Goal: Information Seeking & Learning: Learn about a topic

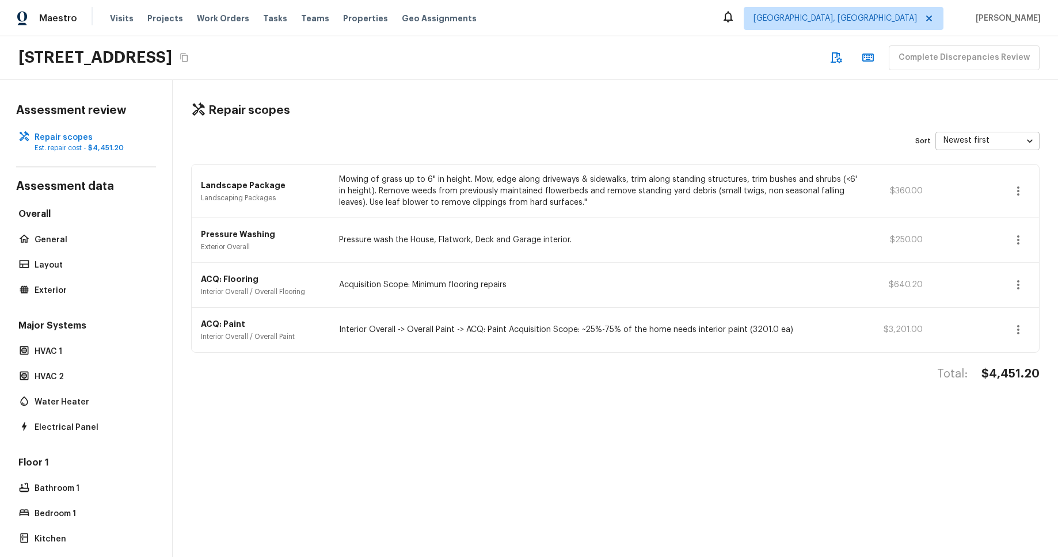
click at [649, 91] on div "Repair scopes Sort Newest first newestFirst ​ Landscape Package Landscaping Pac…" at bounding box center [615, 318] width 885 height 477
click at [2, 242] on div "Assessment review Repair scopes Est. repair cost - $4,451.20 Assessment data Ov…" at bounding box center [86, 318] width 173 height 477
click at [76, 241] on p "General" at bounding box center [92, 240] width 115 height 12
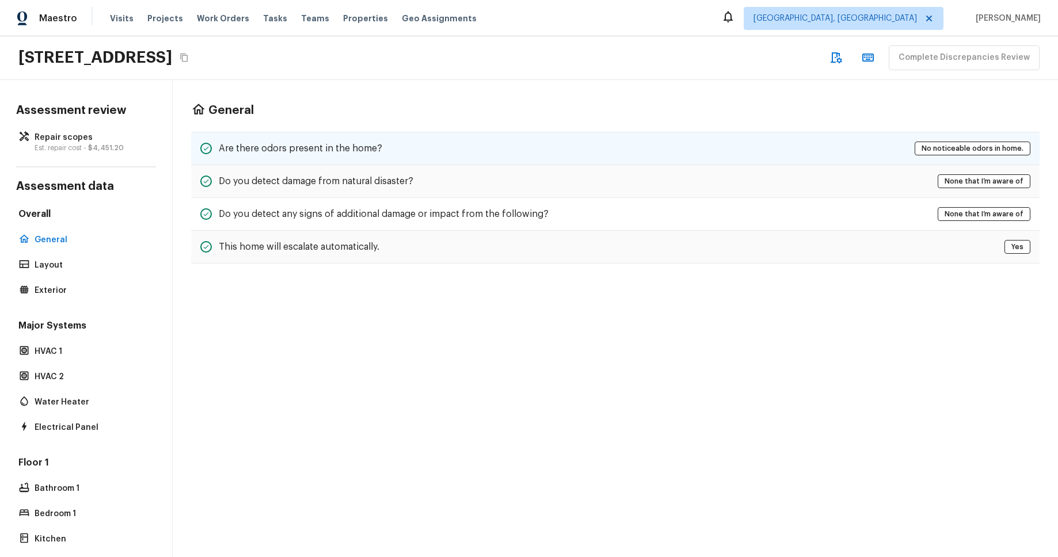
click at [518, 154] on div "Are there odors present in the home? No noticeable odors in home." at bounding box center [615, 148] width 848 height 33
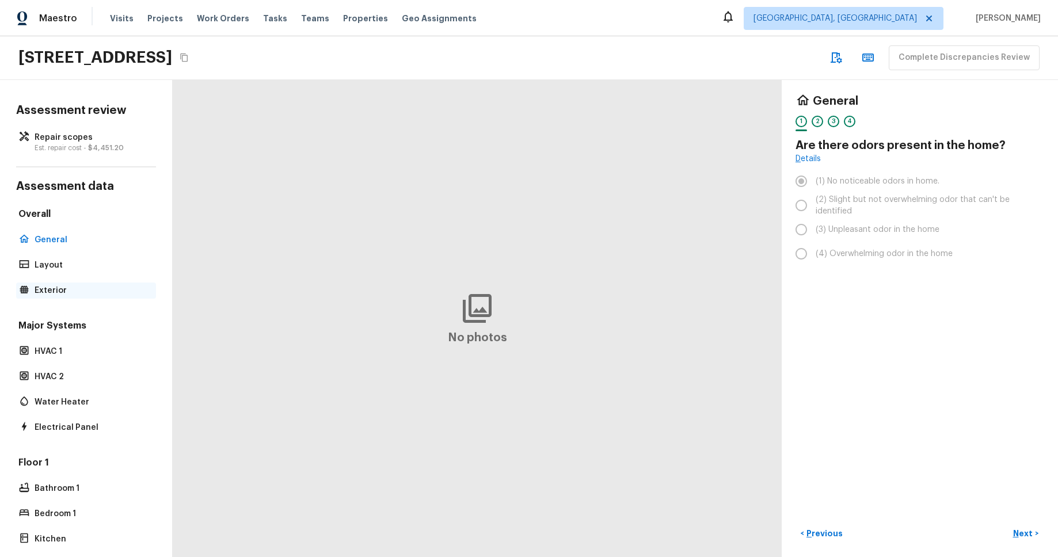
drag, startPoint x: 44, startPoint y: 280, endPoint x: 42, endPoint y: 289, distance: 8.9
click at [44, 280] on div "Overall General Layout Exterior" at bounding box center [86, 253] width 140 height 91
click at [43, 293] on p "Exterior" at bounding box center [92, 291] width 115 height 12
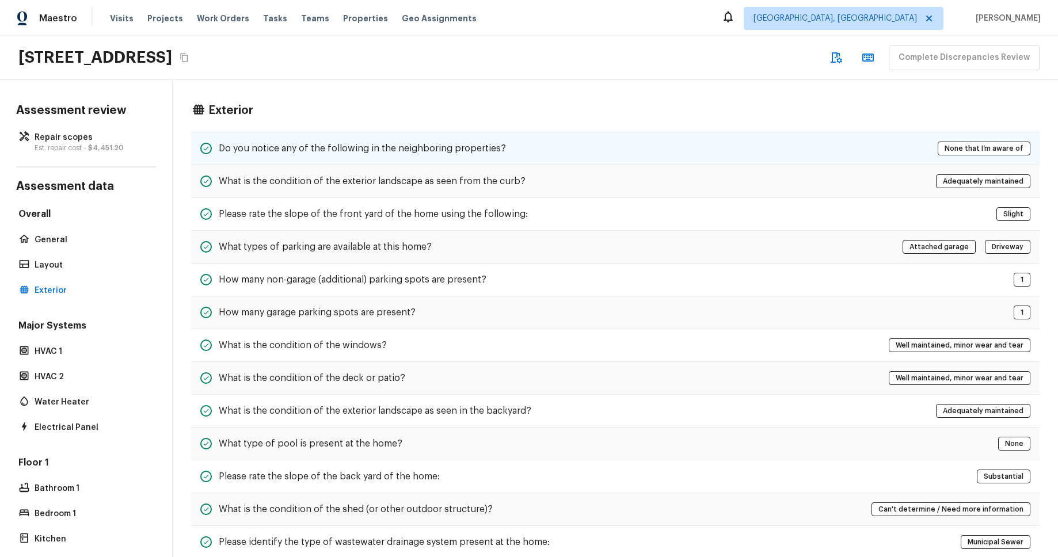
click at [604, 154] on div "Do you notice any of the following in the neighboring properties? None that I’m…" at bounding box center [615, 148] width 848 height 33
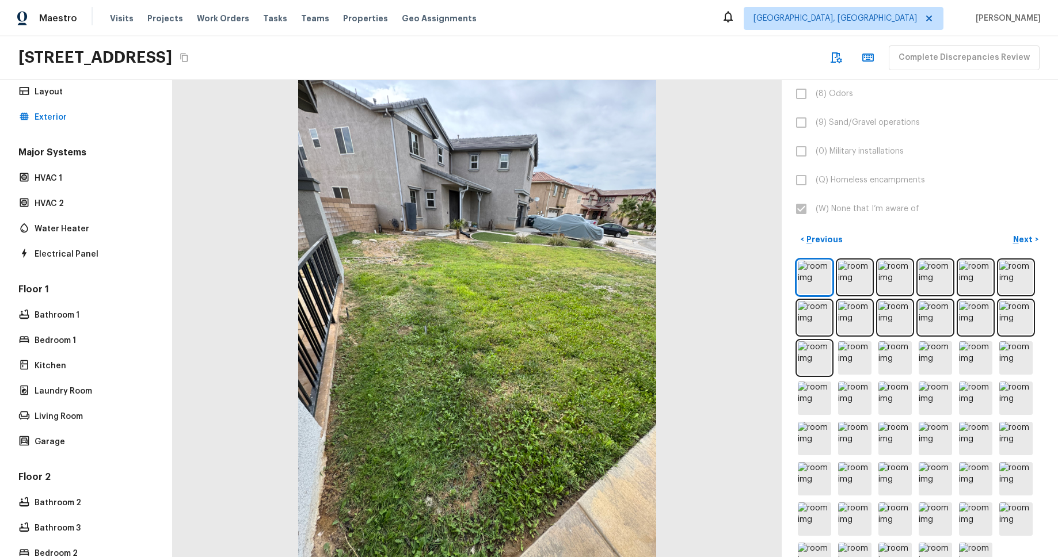
scroll to position [251, 0]
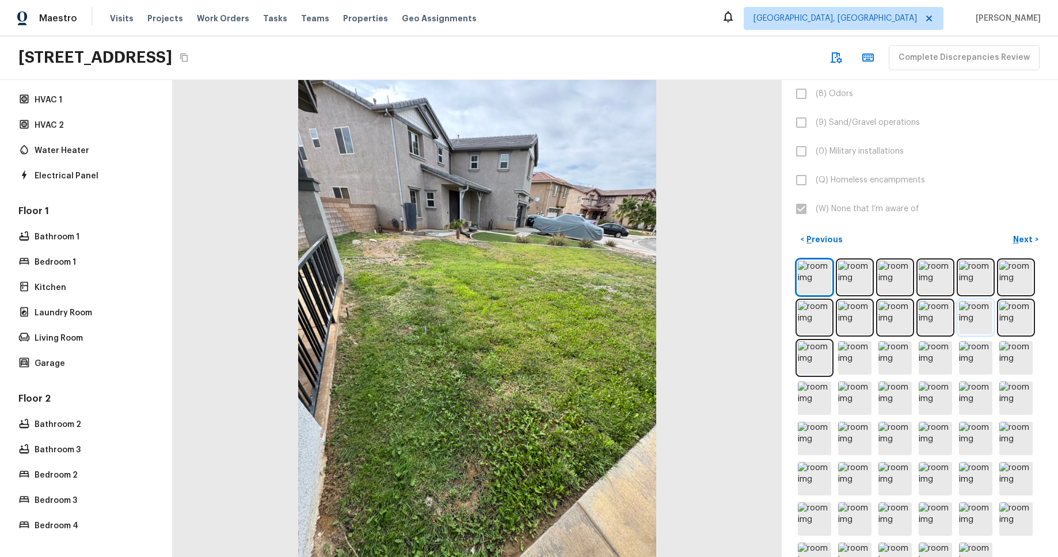
click at [970, 318] on img at bounding box center [975, 317] width 33 height 33
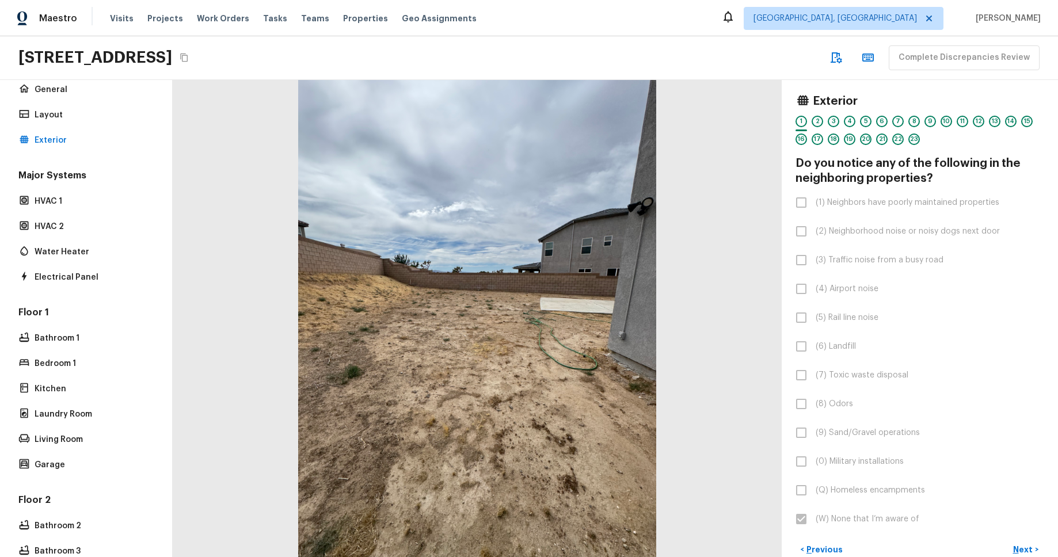
scroll to position [0, 0]
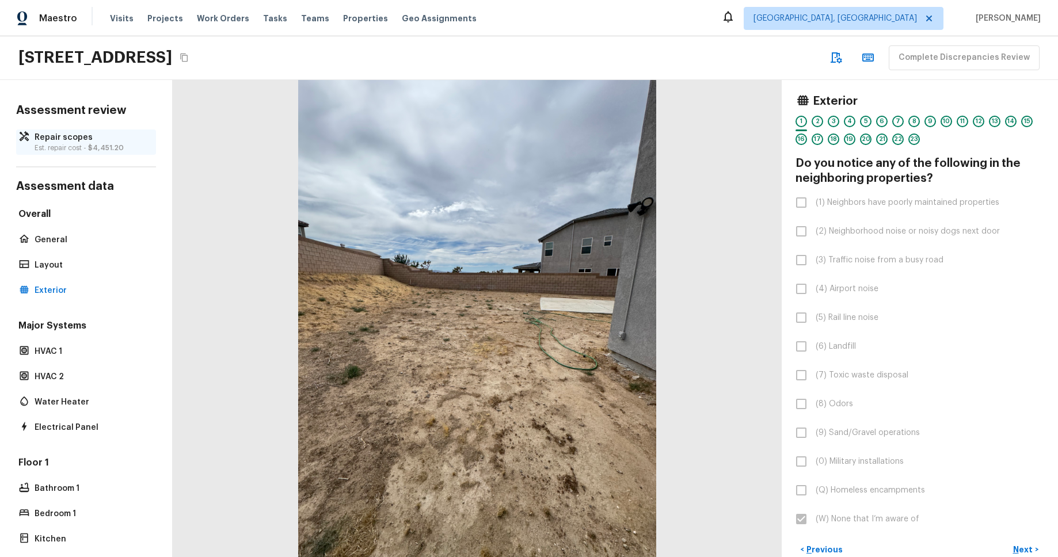
click at [77, 140] on p "Repair scopes" at bounding box center [92, 138] width 115 height 12
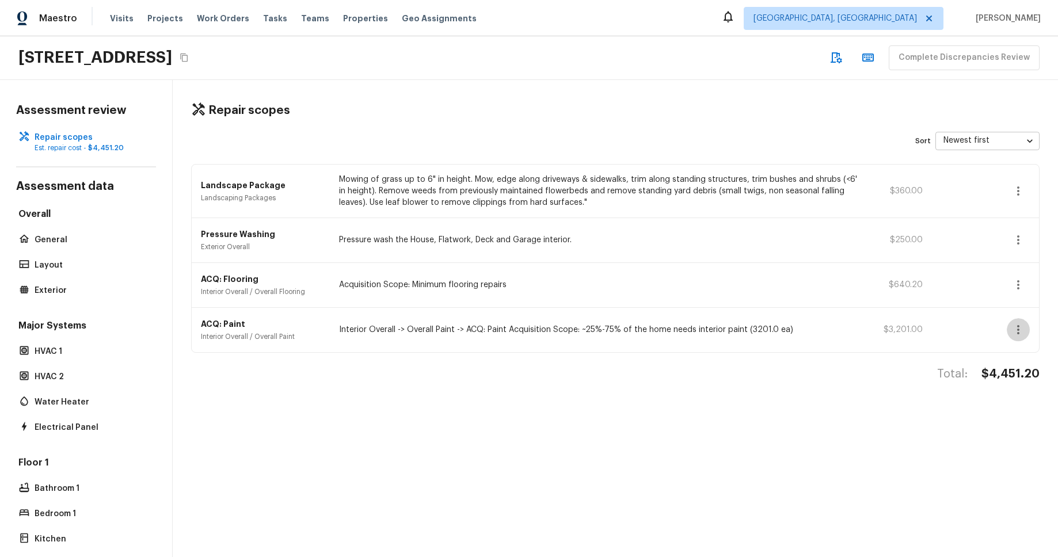
click at [1025, 332] on button "button" at bounding box center [1017, 329] width 23 height 23
click at [1025, 332] on div at bounding box center [529, 278] width 1058 height 557
click at [189, 59] on icon "Copy Address" at bounding box center [184, 57] width 9 height 9
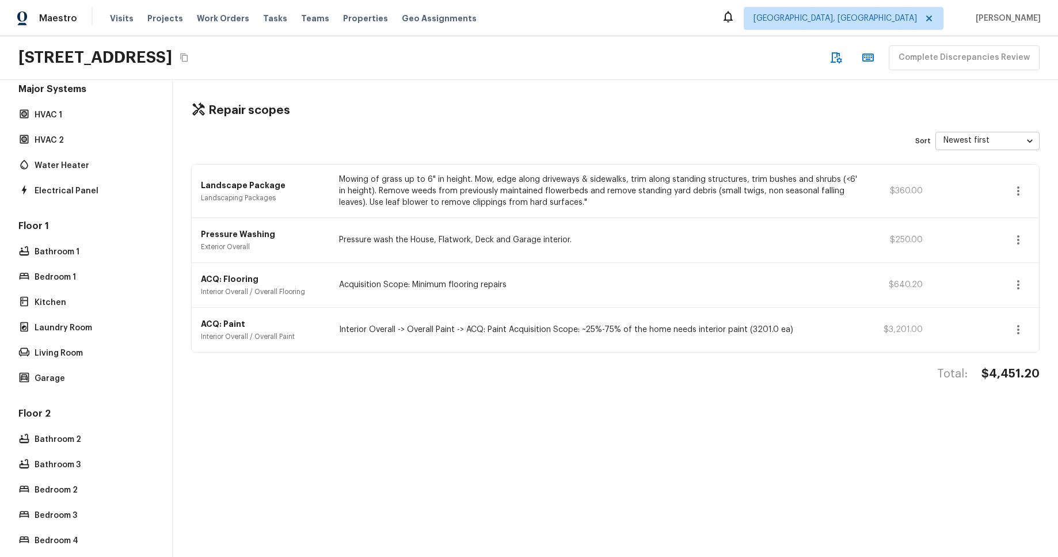
scroll to position [251, 0]
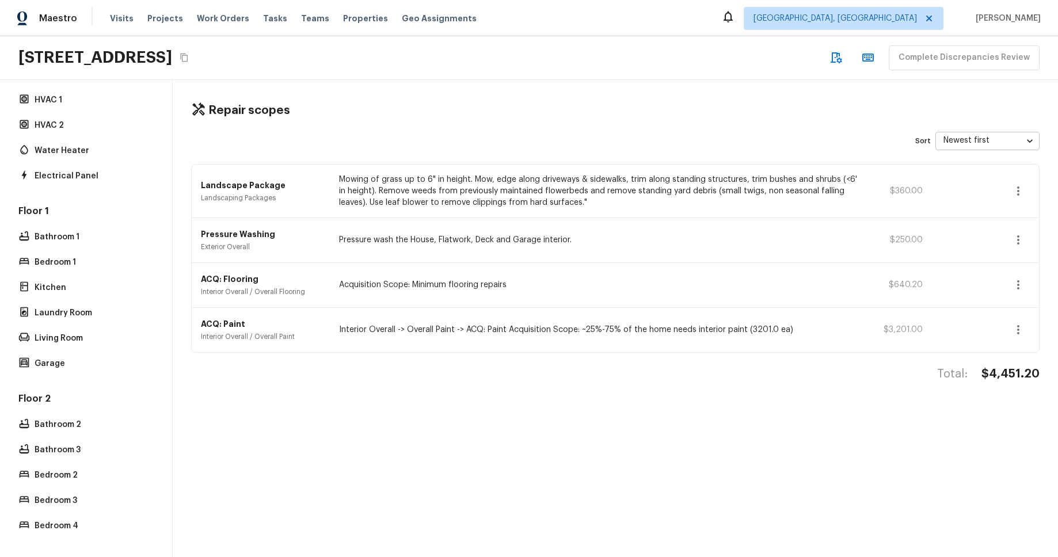
drag, startPoint x: 541, startPoint y: 93, endPoint x: 479, endPoint y: 78, distance: 63.8
click at [479, 78] on div "Maestro Visits Projects Work Orders Tasks Teams Properties Geo Assignments Albu…" at bounding box center [529, 278] width 1058 height 557
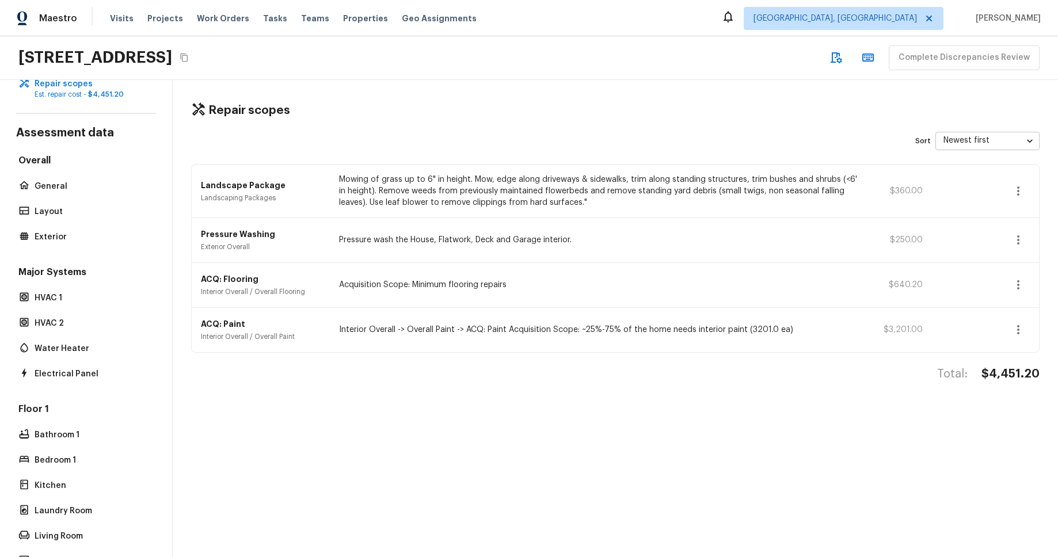
scroll to position [0, 0]
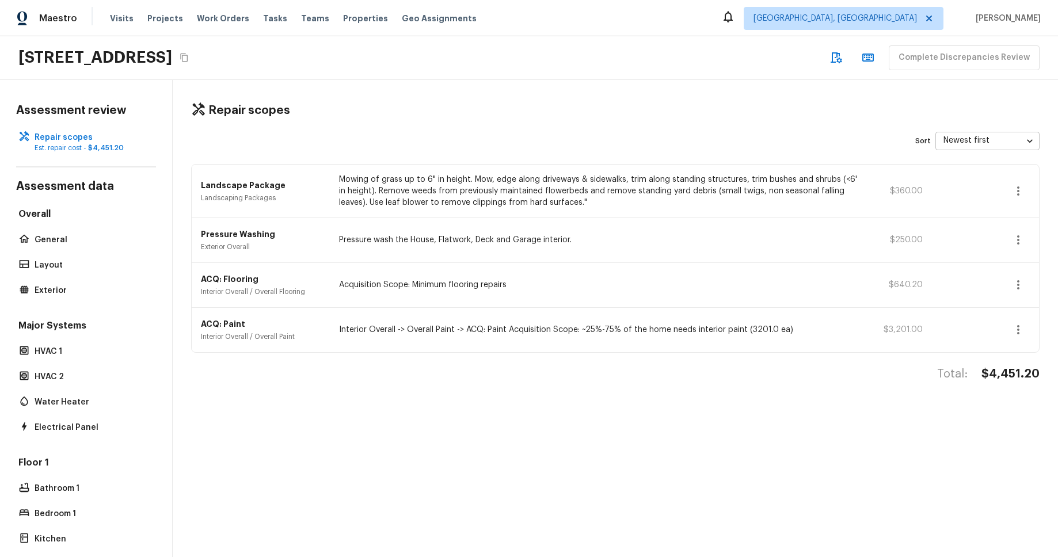
click at [781, 123] on div "Repair scopes Sort Newest first newestFirst ​ Landscape Package Landscaping Pac…" at bounding box center [615, 318] width 885 height 477
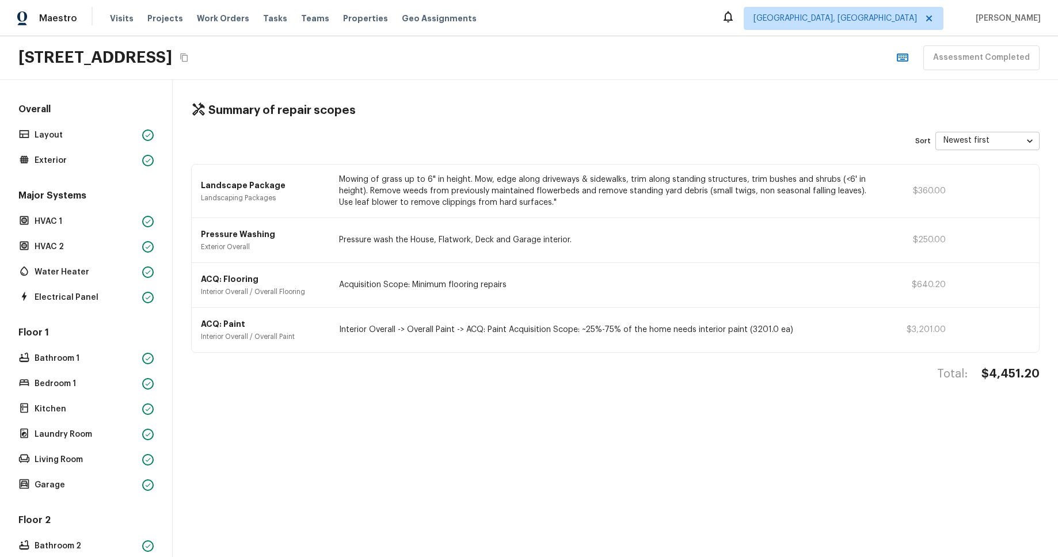
click at [539, 100] on div "Summary of repair scopes Sort Newest first newestFirst ​ Landscape Package Land…" at bounding box center [615, 318] width 885 height 477
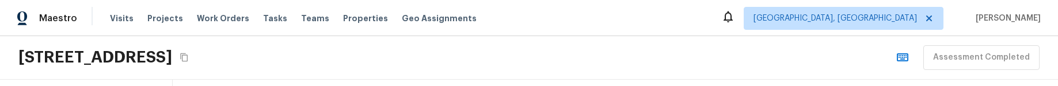
click at [791, 72] on div "[STREET_ADDRESS] Assessment Completed" at bounding box center [529, 58] width 1058 height 44
